Goal: Task Accomplishment & Management: Use online tool/utility

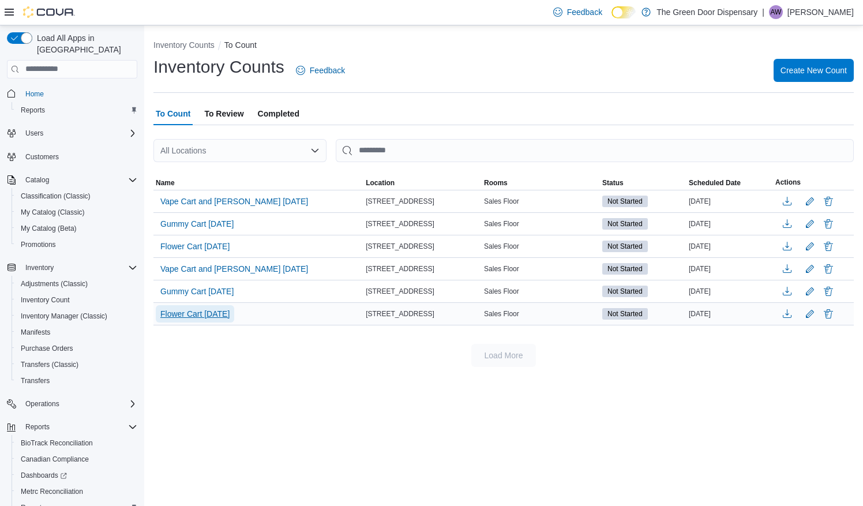
click at [217, 311] on span "Flower Cart [DATE]" at bounding box center [194, 314] width 69 height 12
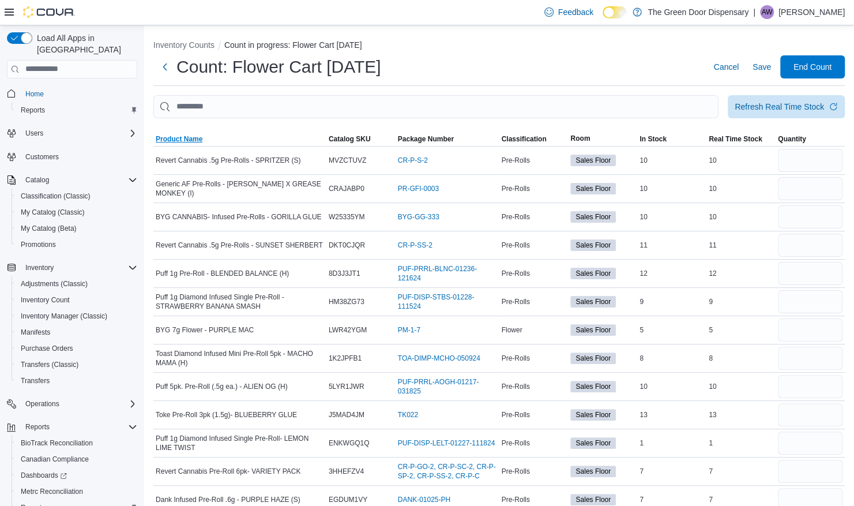
click at [179, 134] on span "Product Name" at bounding box center [179, 138] width 47 height 9
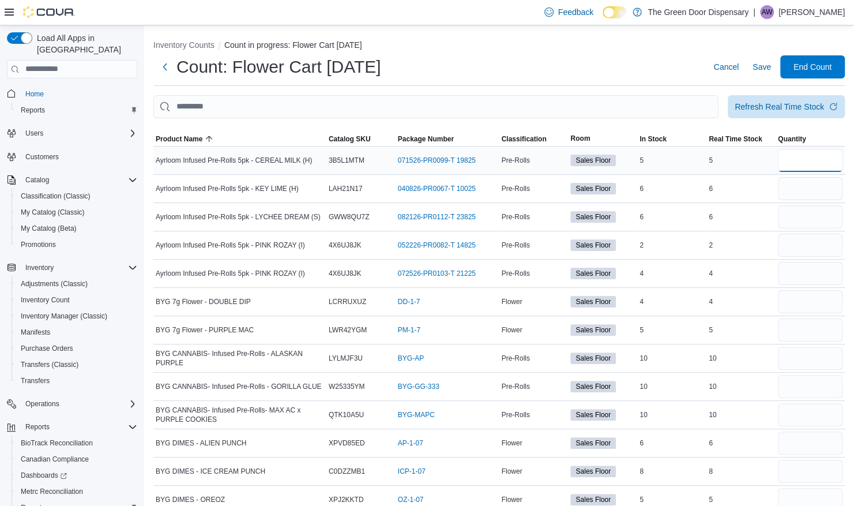
click at [827, 157] on input "number" at bounding box center [810, 160] width 65 height 23
type input "*"
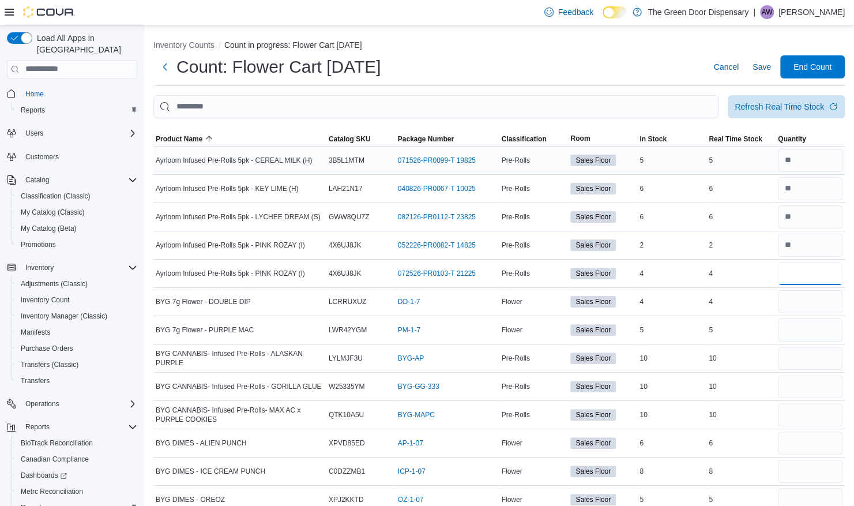
type input "*"
type input "**"
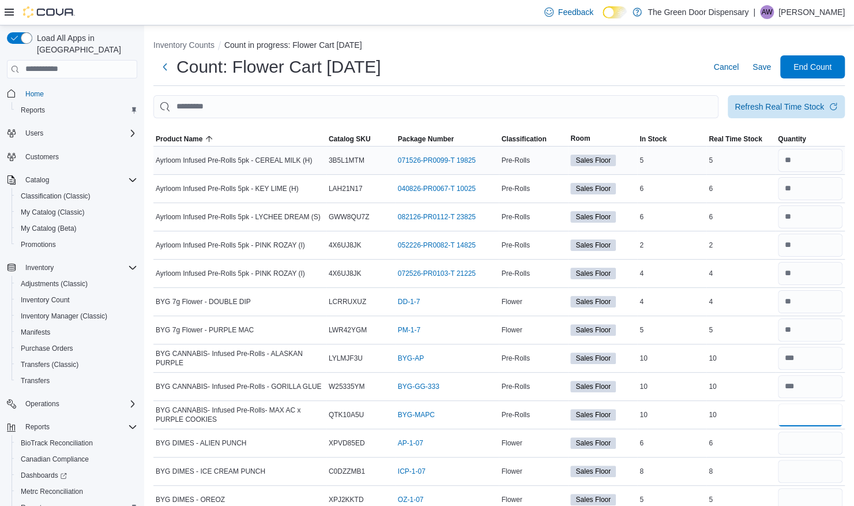
type input "**"
type input "*"
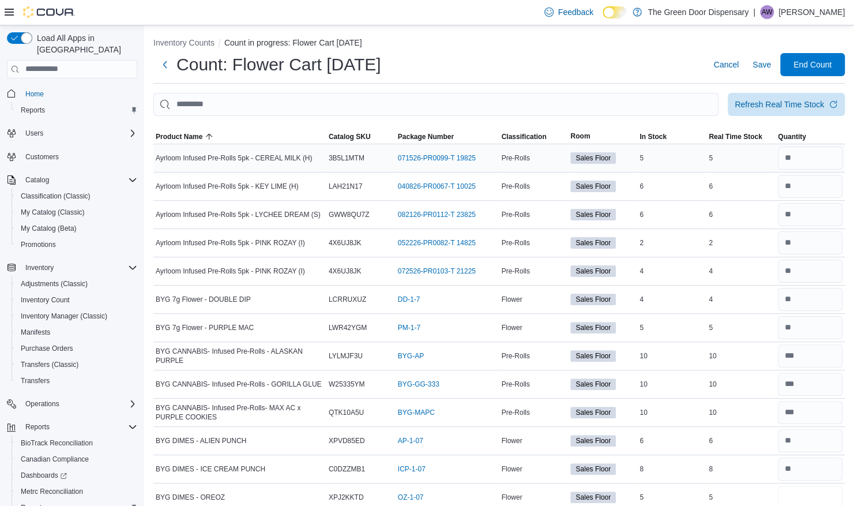
type input "*"
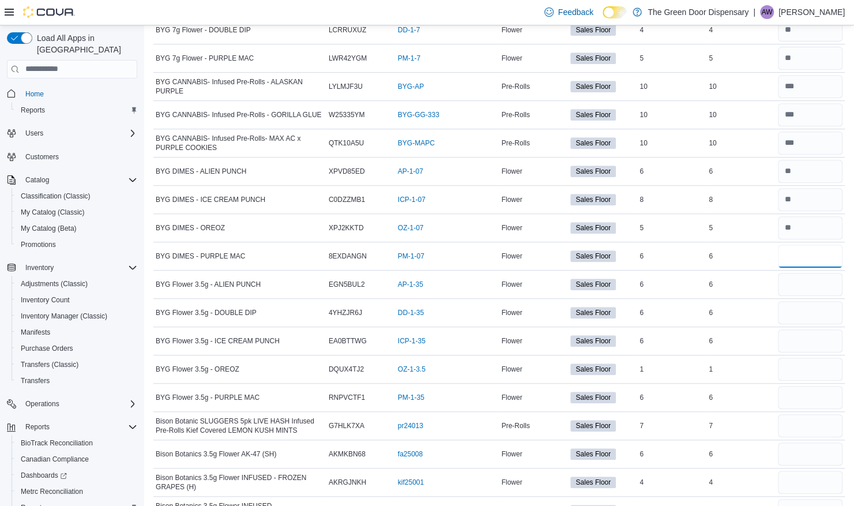
type input "*"
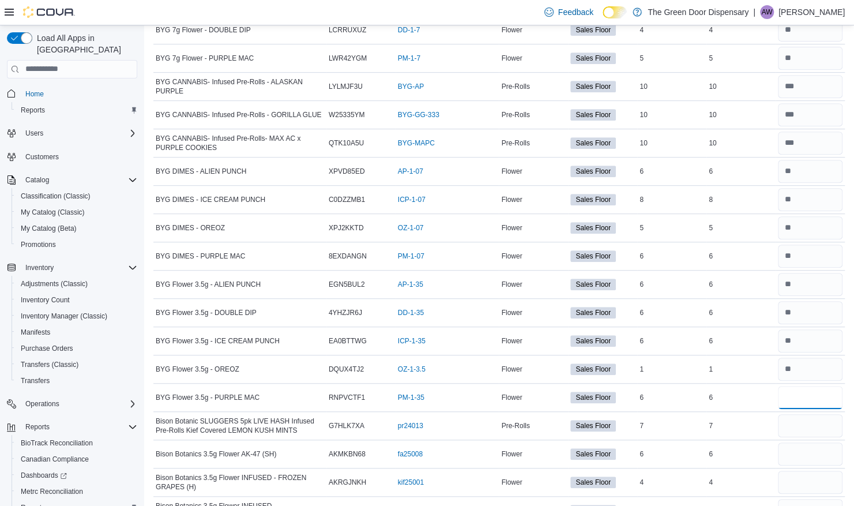
type input "*"
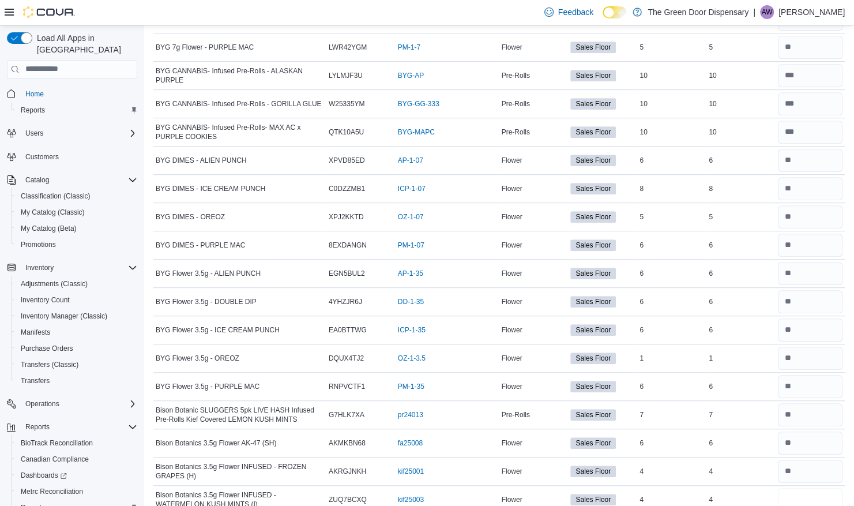
type input "*"
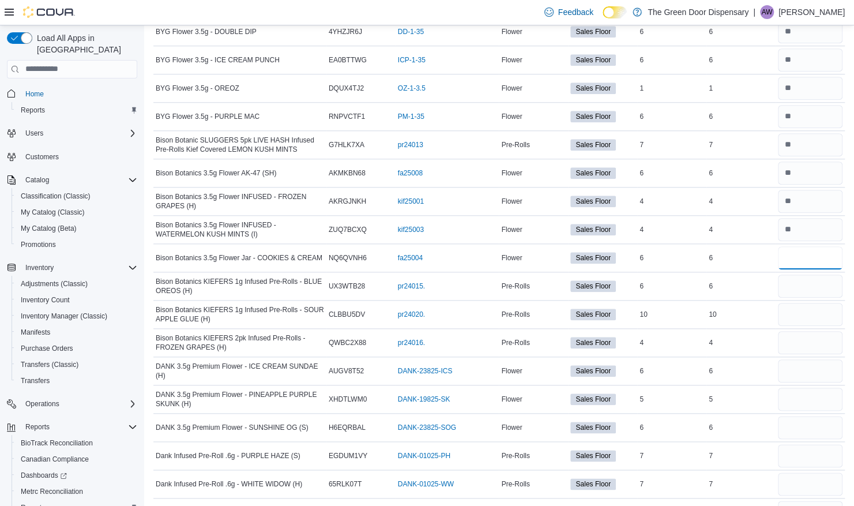
type input "*"
type input "**"
type input "*"
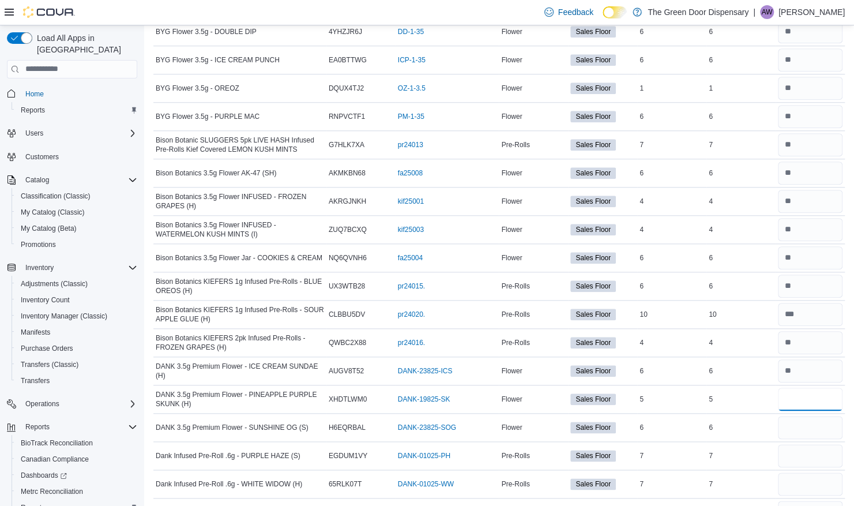
type input "*"
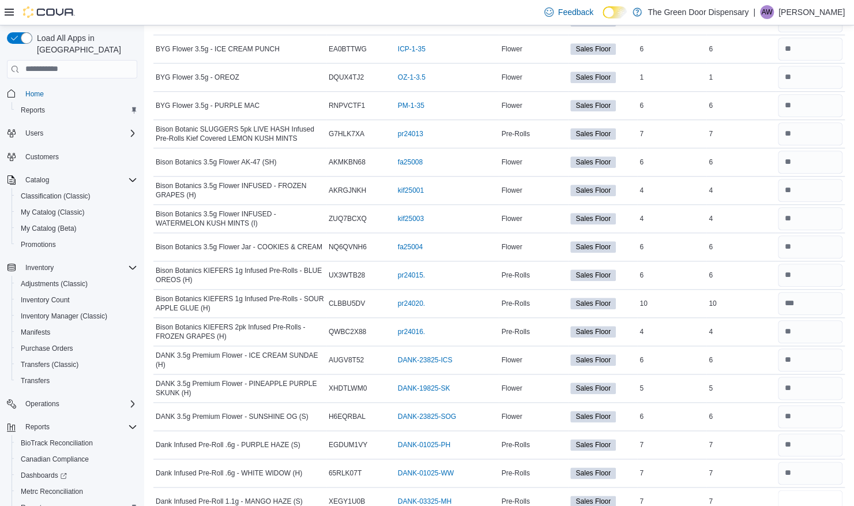
type input "*"
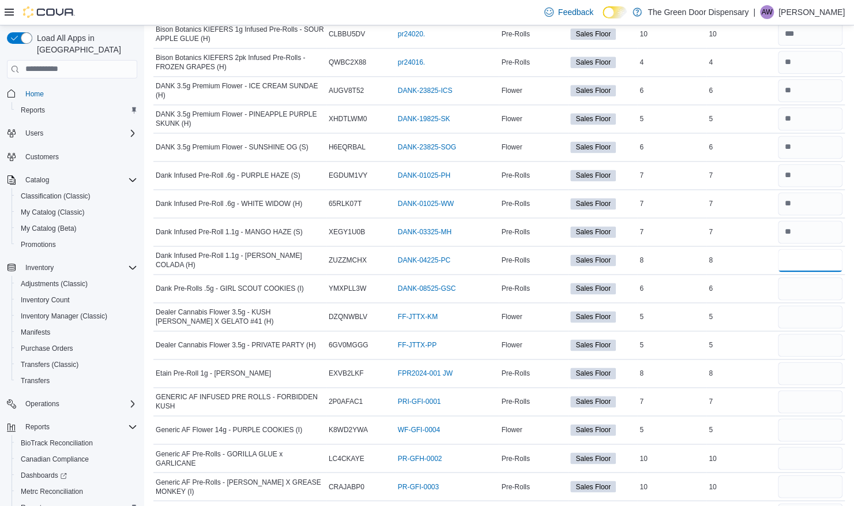
type input "*"
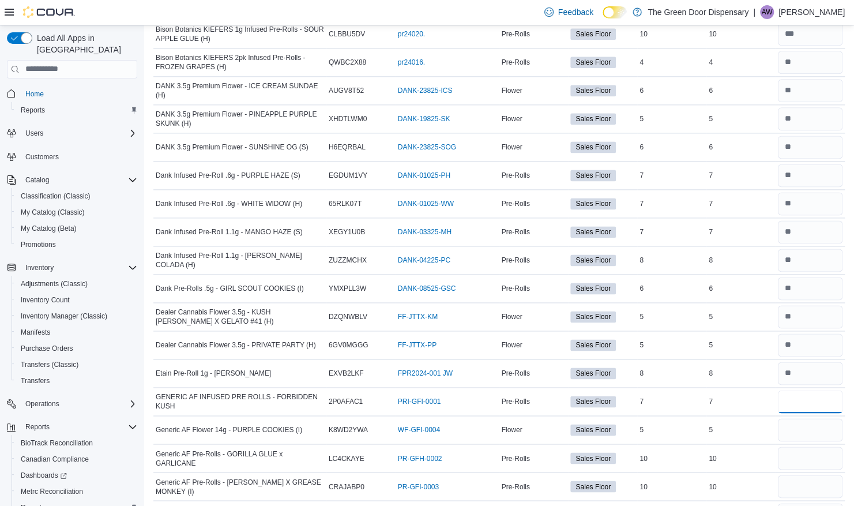
type input "*"
type input "**"
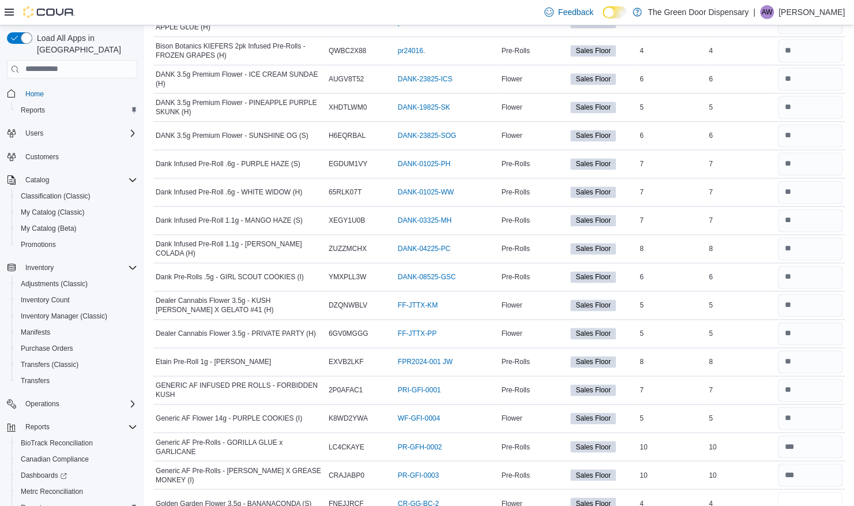
type input "*"
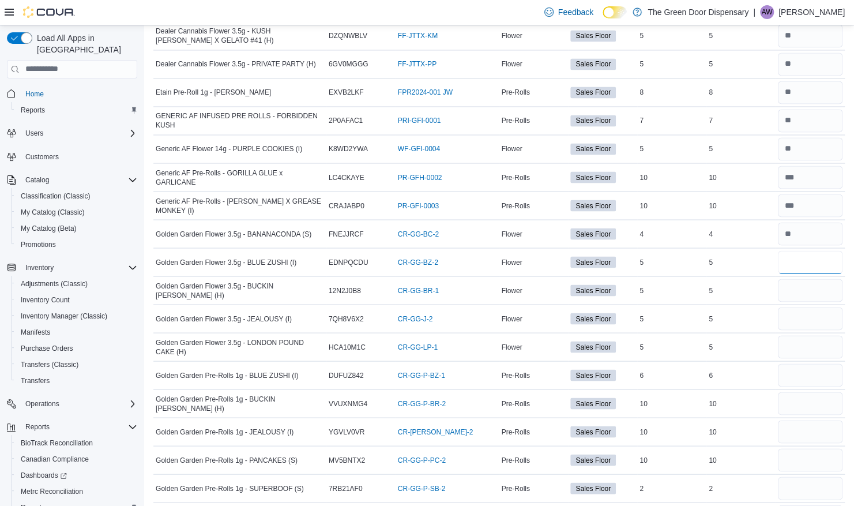
type input "*"
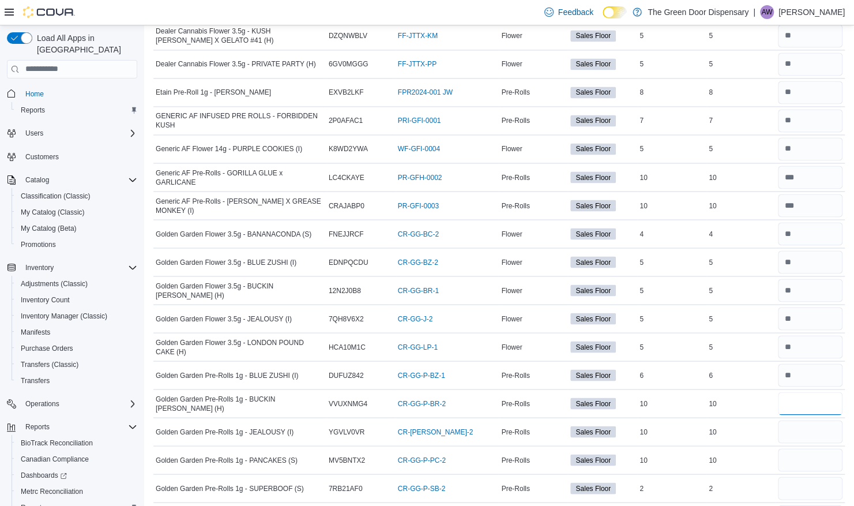
type input "**"
type input "*"
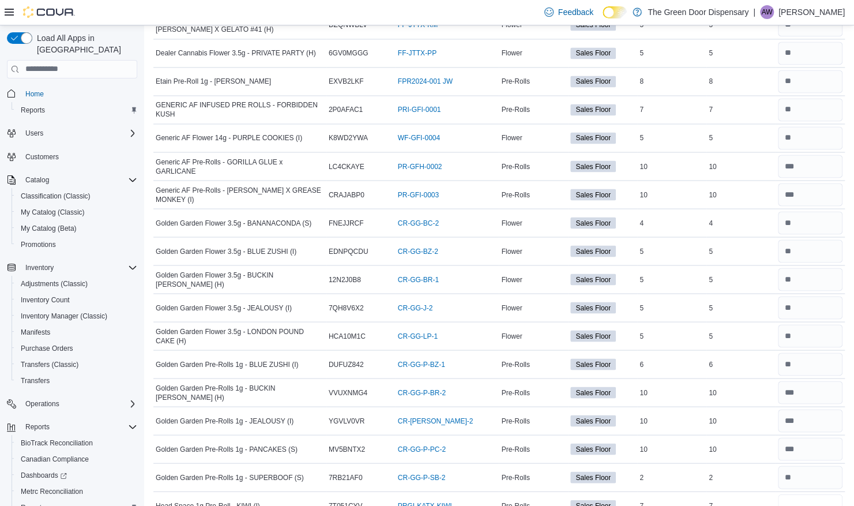
type input "*"
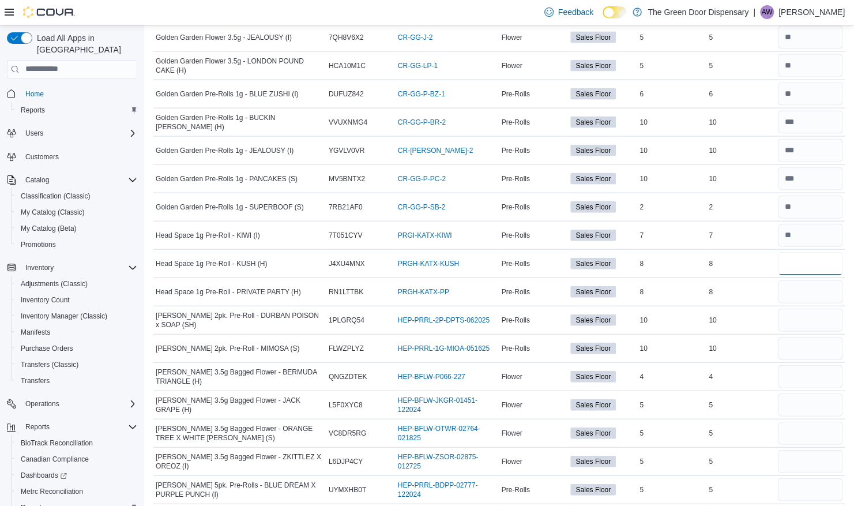
type input "*"
type input "**"
type input "*"
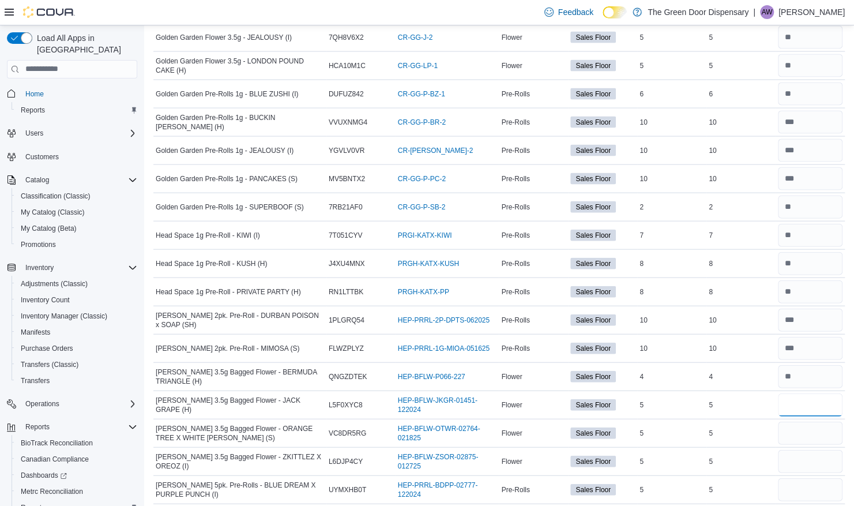
type input "*"
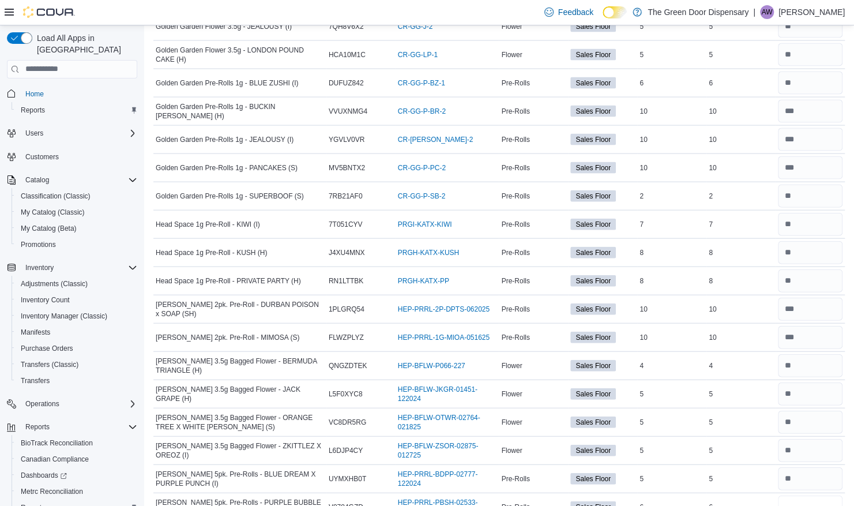
type input "*"
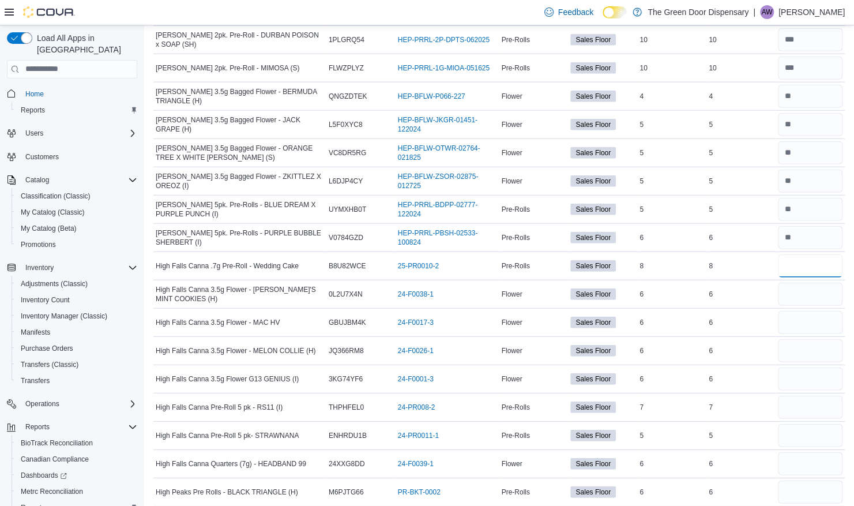
type input "*"
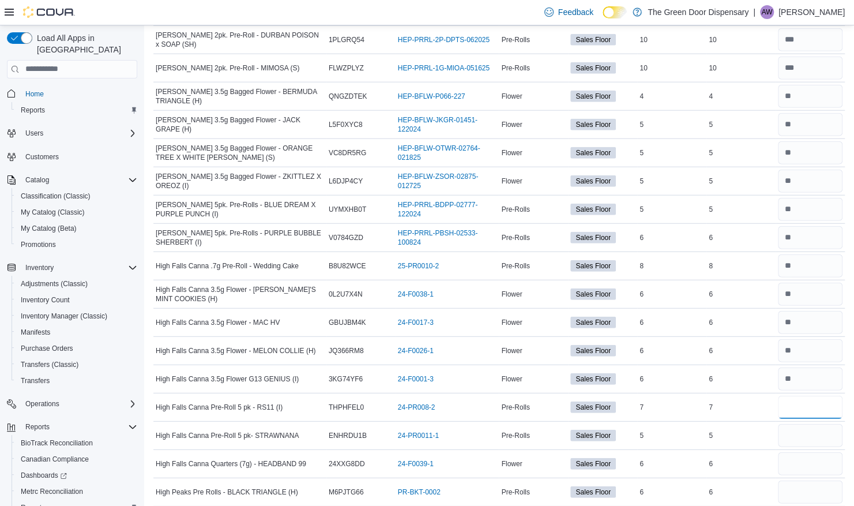
type input "*"
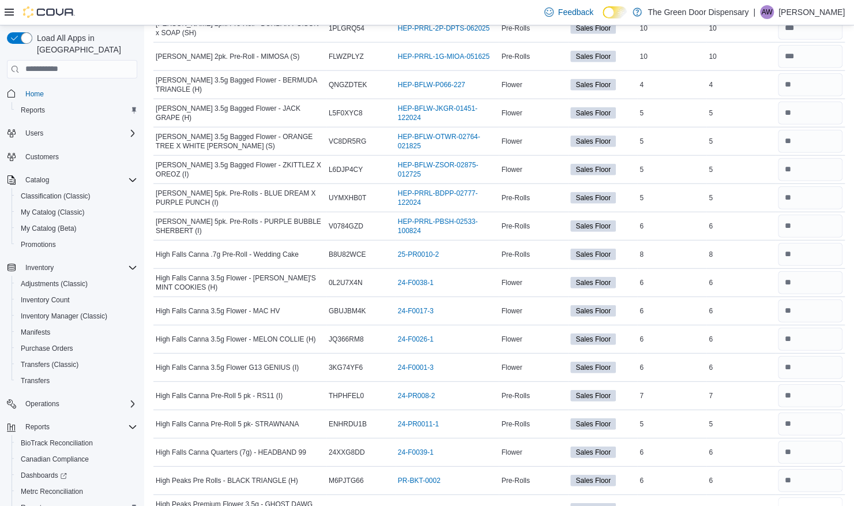
type input "*"
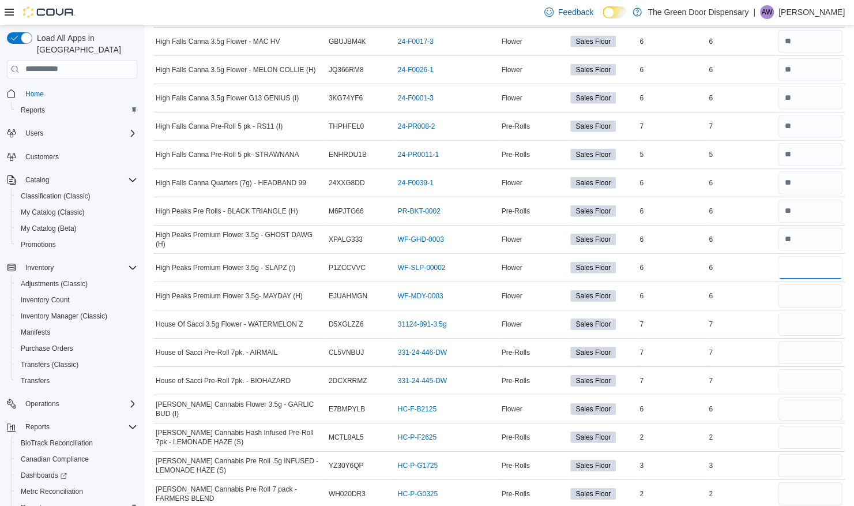
type input "*"
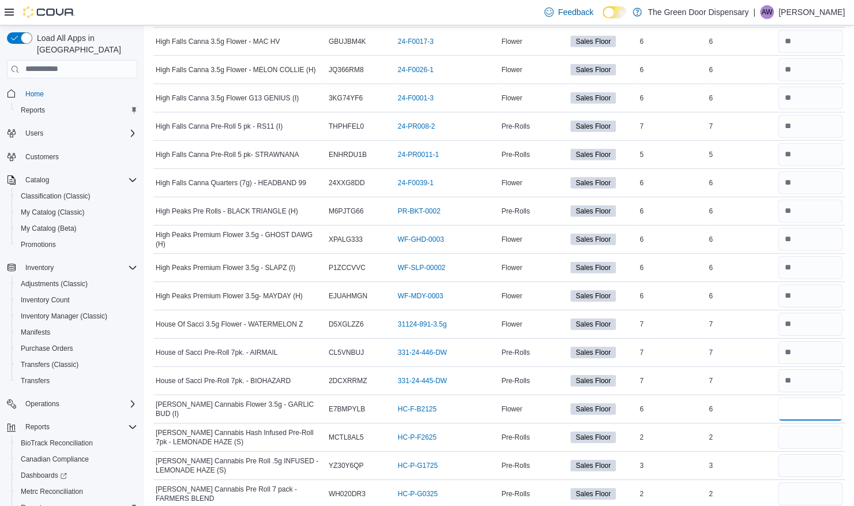
type input "*"
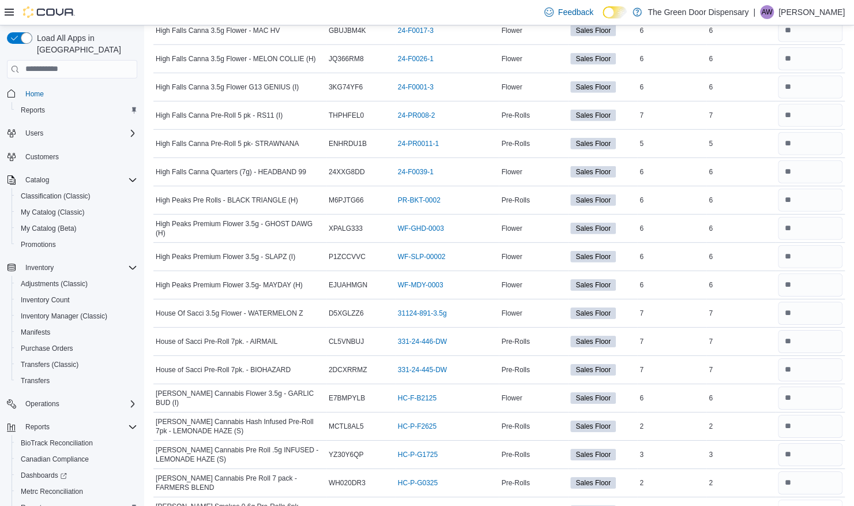
type input "*"
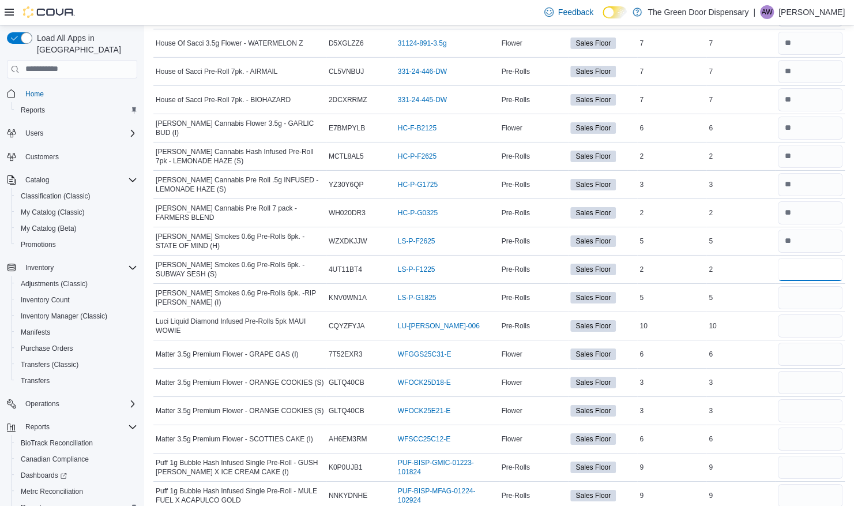
type input "*"
type input "**"
type input "*"
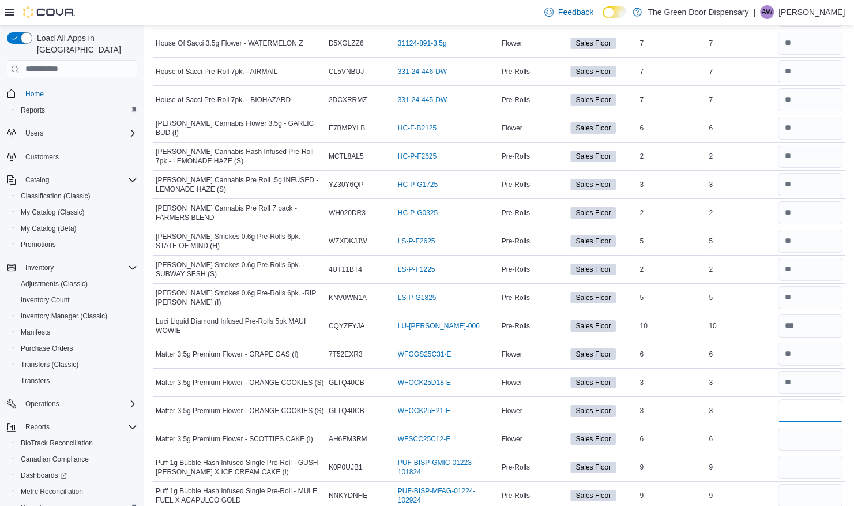
type input "*"
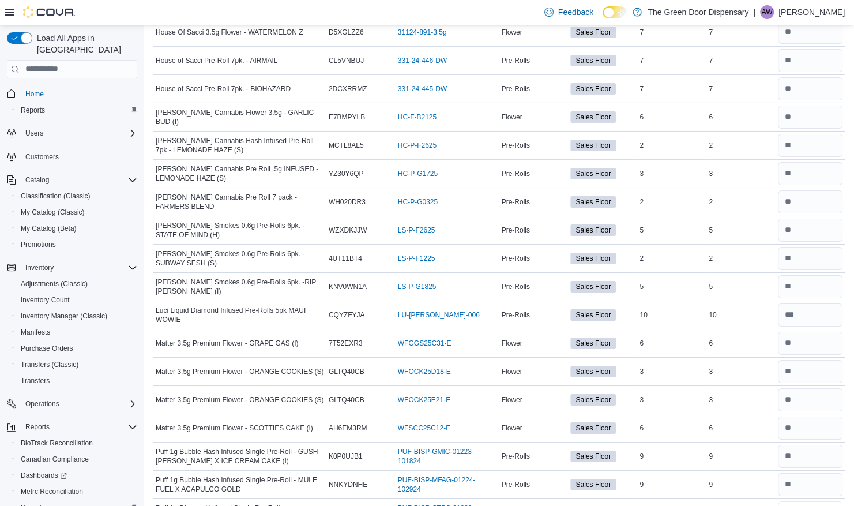
type input "*"
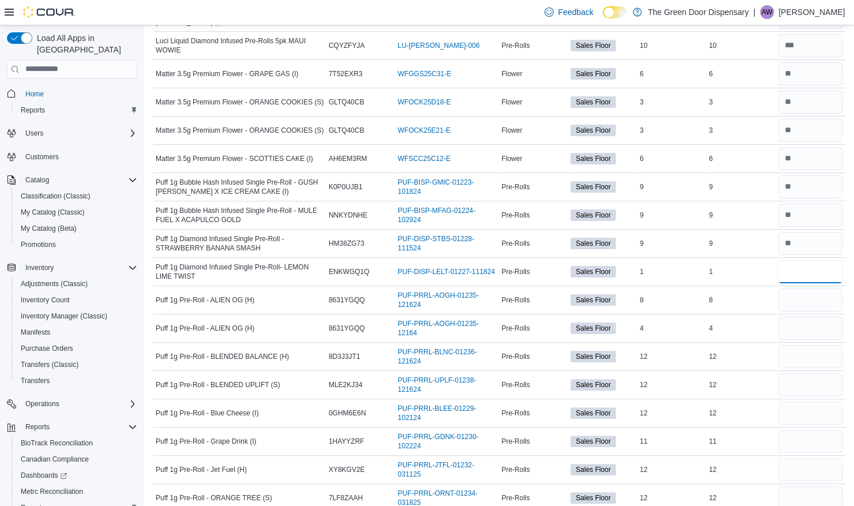
type input "*"
type input "**"
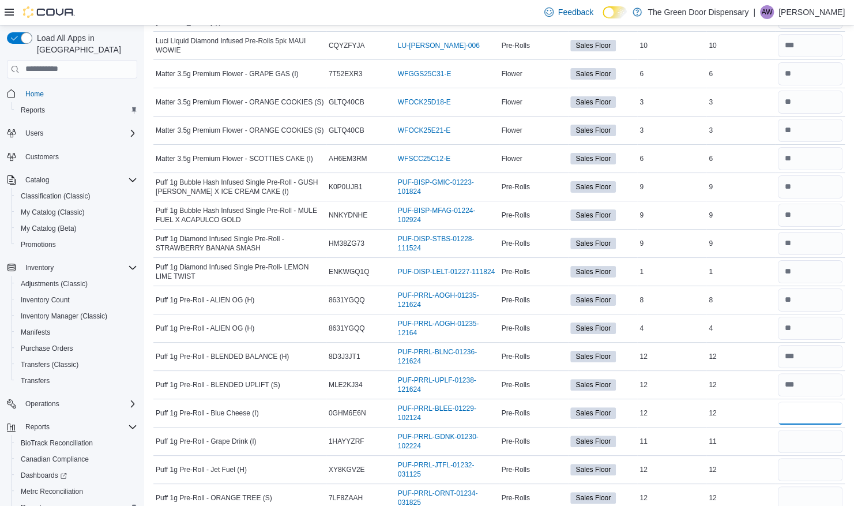
type input "**"
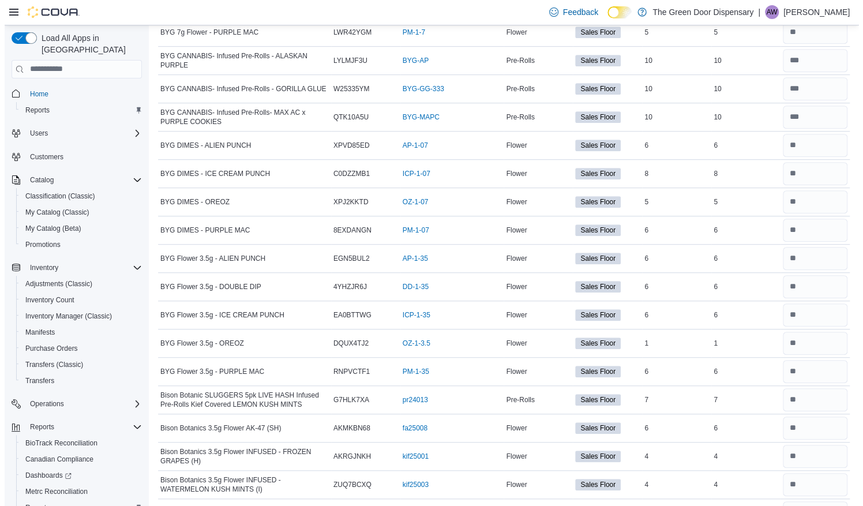
scroll to position [0, 0]
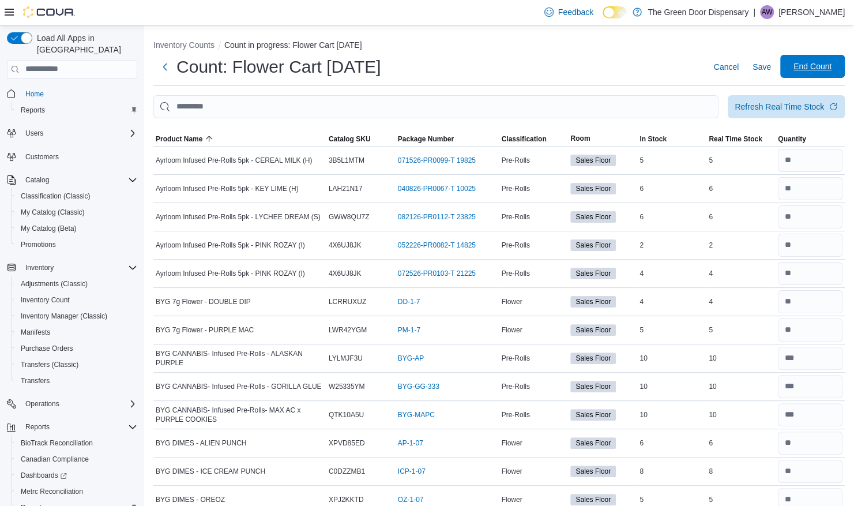
click at [832, 70] on span "End Count" at bounding box center [813, 67] width 38 height 12
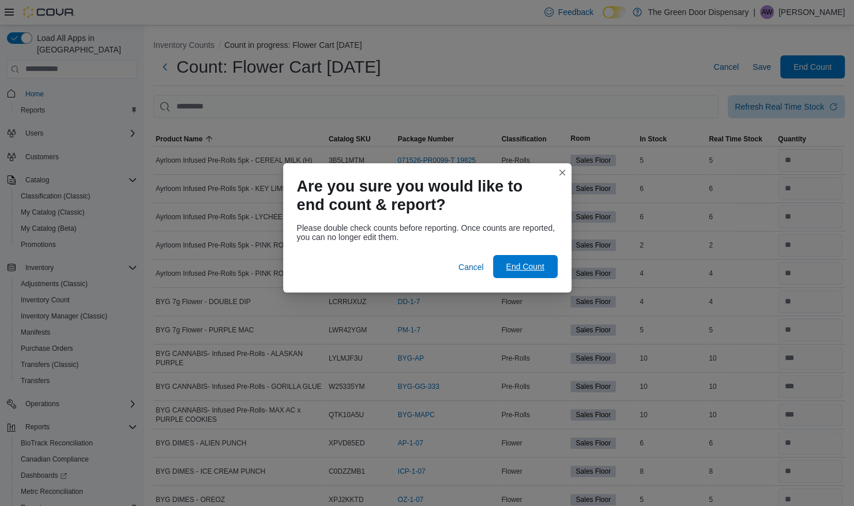
click at [533, 269] on span "End Count" at bounding box center [525, 267] width 38 height 12
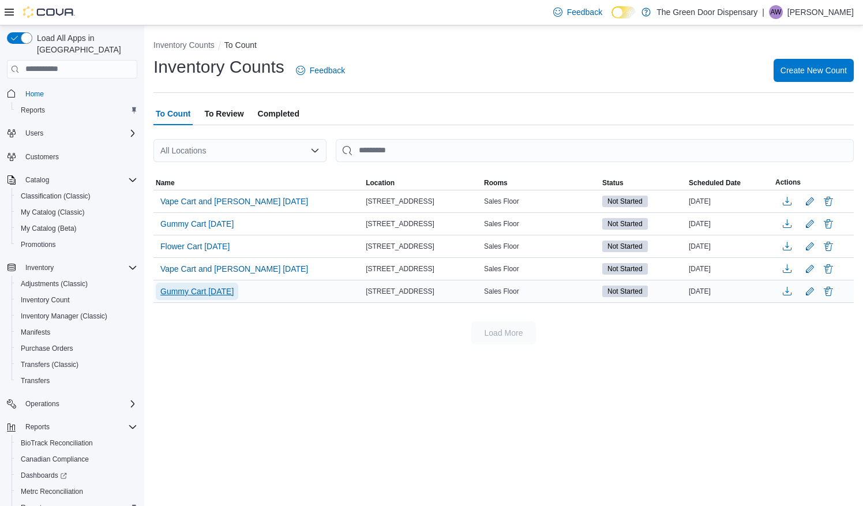
click at [224, 292] on span "Gummy Cart [DATE]" at bounding box center [196, 292] width 73 height 12
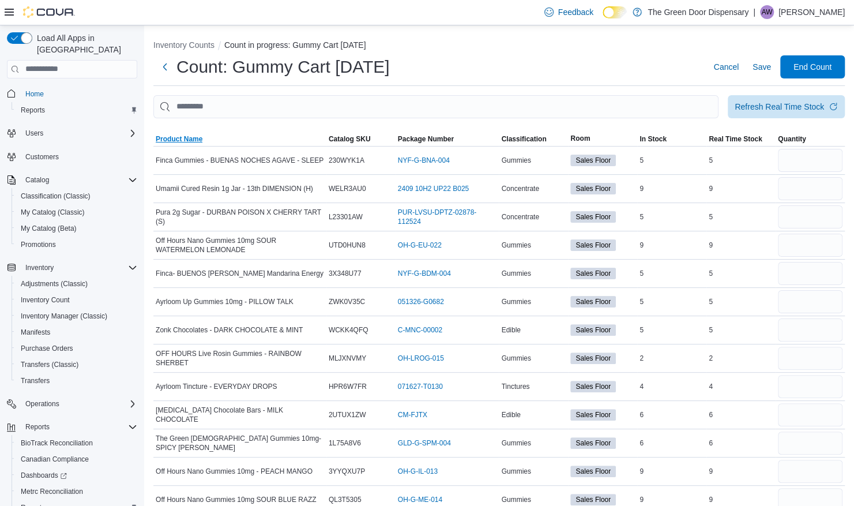
click at [187, 136] on span "Product Name" at bounding box center [179, 138] width 47 height 9
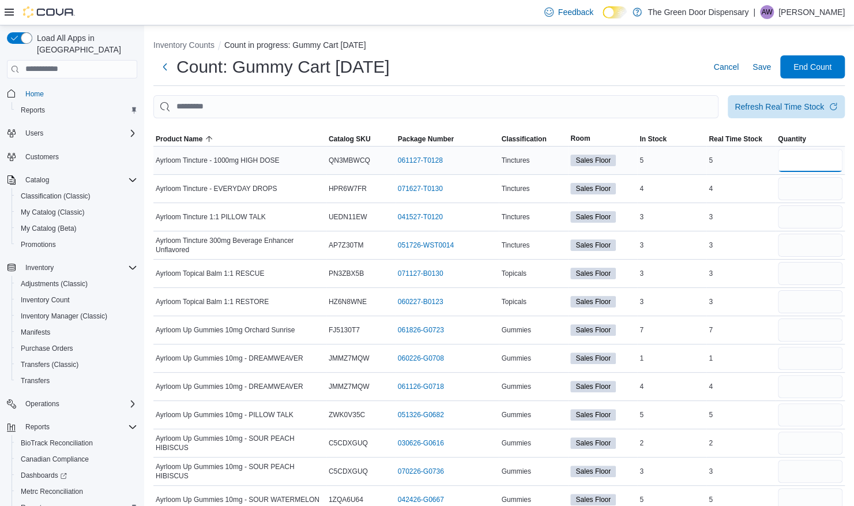
click at [819, 162] on input "number" at bounding box center [810, 160] width 65 height 23
click at [822, 62] on span "End Count" at bounding box center [813, 67] width 38 height 12
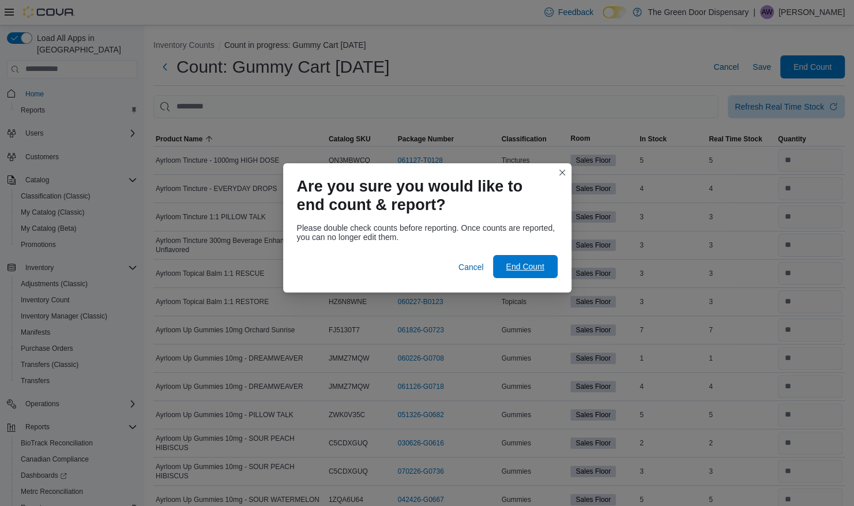
click at [520, 258] on span "End Count" at bounding box center [525, 266] width 51 height 23
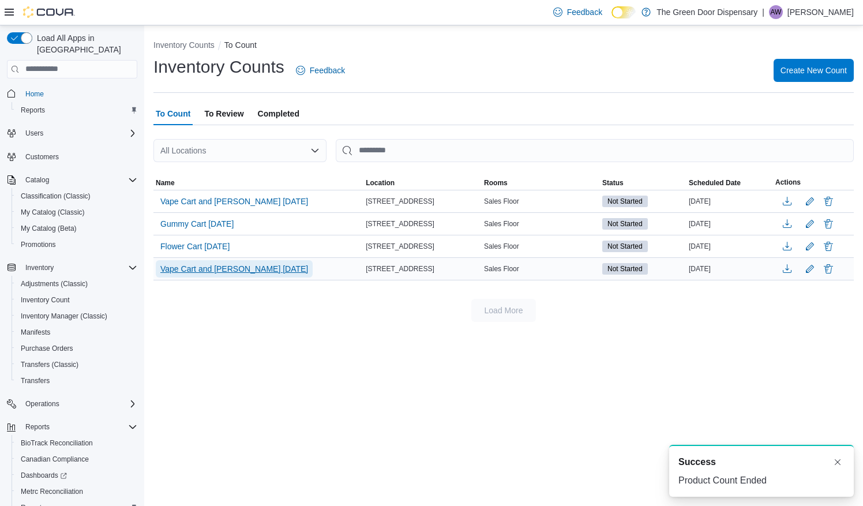
click at [228, 268] on span "Vape Cart and [PERSON_NAME] [DATE]" at bounding box center [234, 269] width 148 height 12
click at [218, 266] on span "Vape Cart and [PERSON_NAME] [DATE]" at bounding box center [234, 269] width 148 height 12
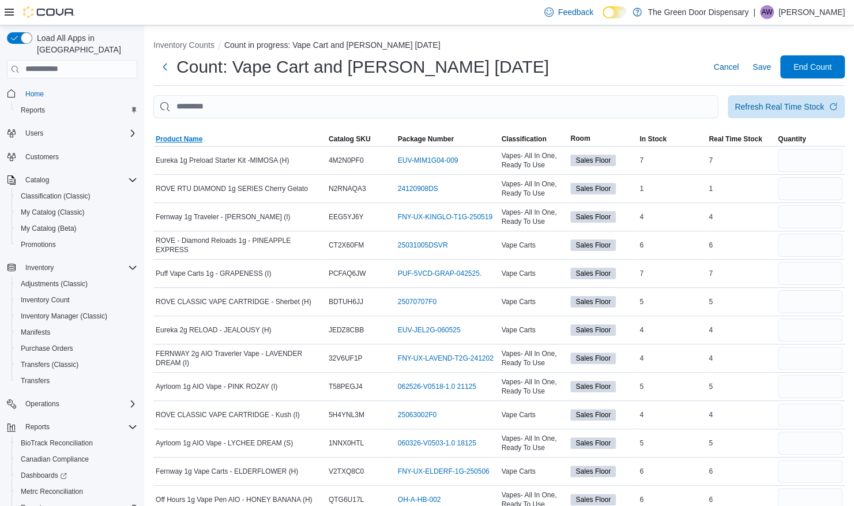
click at [190, 133] on span "Product Name" at bounding box center [239, 139] width 173 height 14
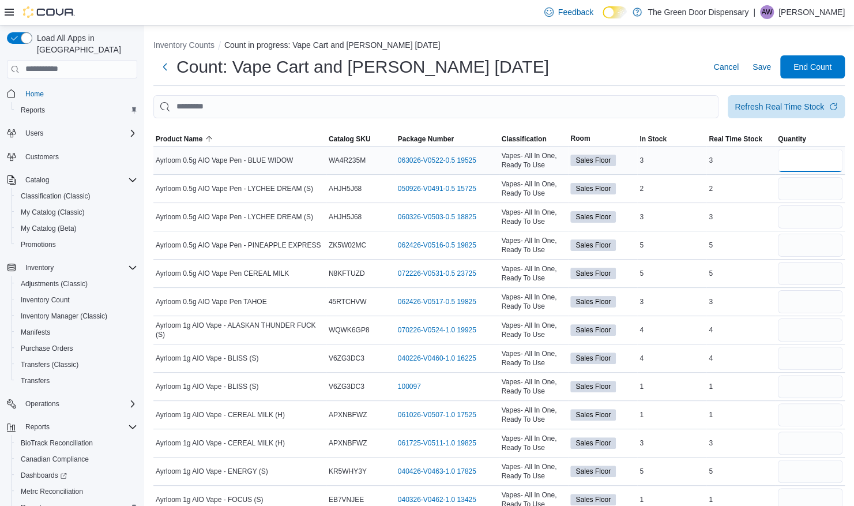
click at [815, 157] on input "number" at bounding box center [810, 160] width 65 height 23
click at [817, 73] on span "End Count" at bounding box center [812, 66] width 51 height 23
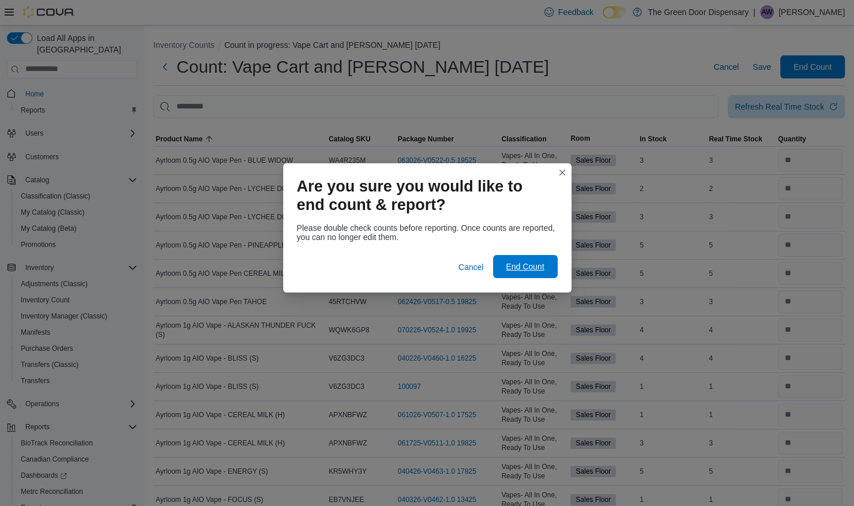
click at [538, 262] on span "End Count" at bounding box center [525, 267] width 38 height 12
